Goal: Task Accomplishment & Management: Use online tool/utility

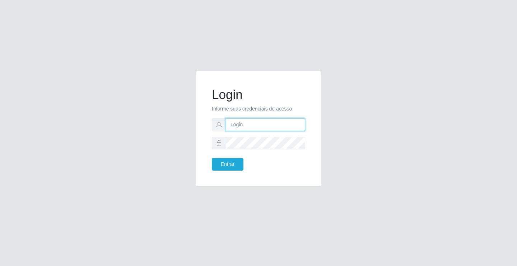
drag, startPoint x: 0, startPoint y: 0, endPoint x: 280, endPoint y: 129, distance: 308.5
click at [280, 129] on input "text" at bounding box center [265, 124] width 79 height 13
type input "zivaneide@ideal"
click at [212, 158] on button "Entrar" at bounding box center [228, 164] width 32 height 13
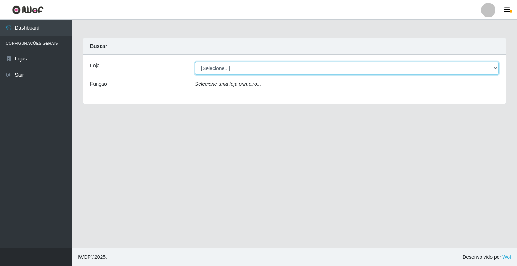
click at [237, 67] on select "[Selecione...] Ideal - Conceição" at bounding box center [347, 68] width 304 height 13
select select "231"
click at [195, 62] on select "[Selecione...] Ideal - Conceição" at bounding box center [347, 68] width 304 height 13
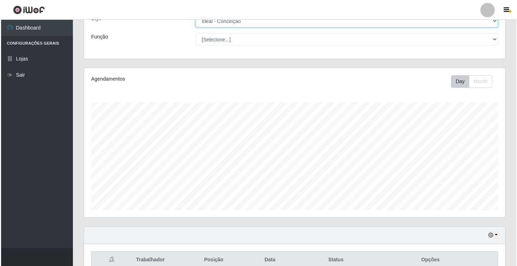
scroll to position [116, 0]
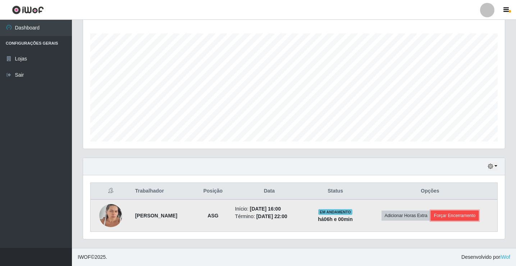
click at [460, 212] on button "Forçar Encerramento" at bounding box center [454, 215] width 48 height 10
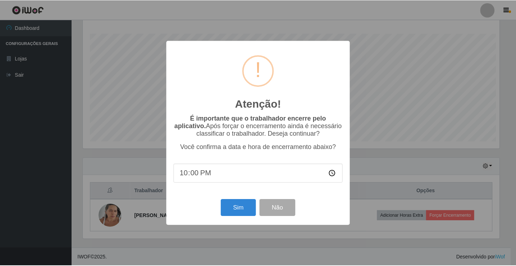
scroll to position [149, 418]
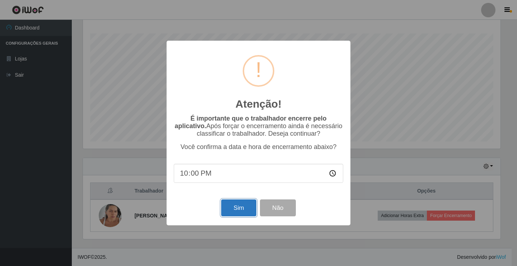
click at [234, 209] on button "Sim" at bounding box center [238, 207] width 35 height 17
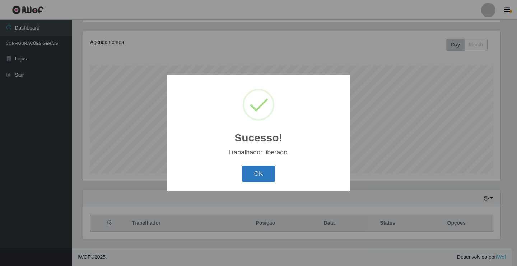
click at [255, 177] on button "OK" at bounding box center [258, 173] width 33 height 17
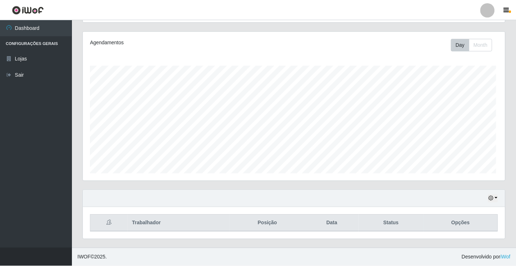
scroll to position [149, 421]
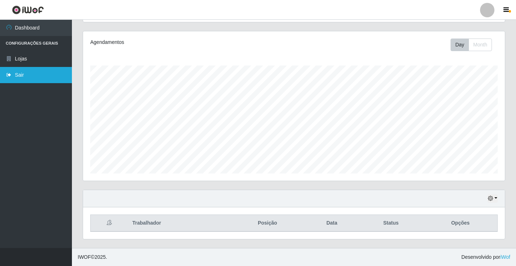
click at [14, 73] on link "Sair" at bounding box center [36, 75] width 72 height 16
